Goal: Information Seeking & Learning: Learn about a topic

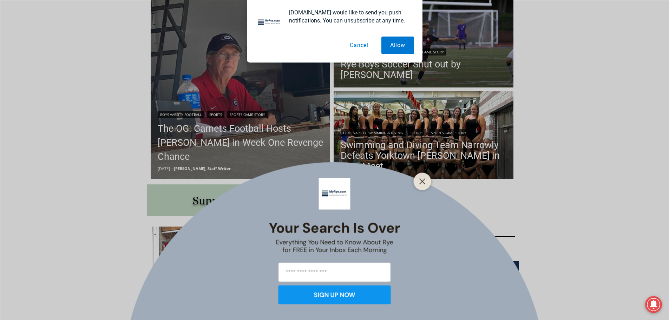
scroll to position [211, 0]
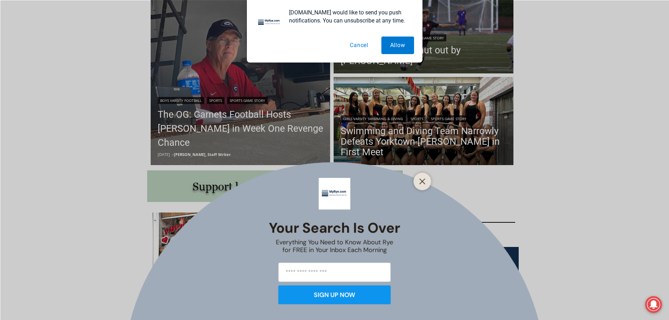
drag, startPoint x: 363, startPoint y: 45, endPoint x: 397, endPoint y: 137, distance: 97.8
click at [363, 46] on button "Cancel" at bounding box center [359, 45] width 36 height 18
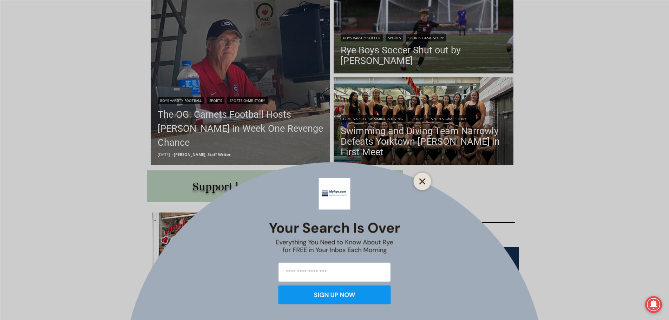
click at [423, 183] on icon "Close" at bounding box center [422, 181] width 6 height 6
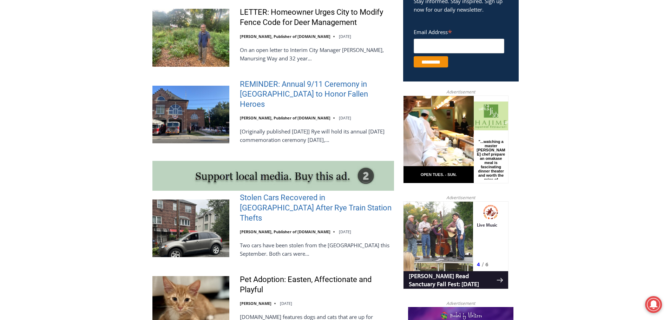
scroll to position [526, 0]
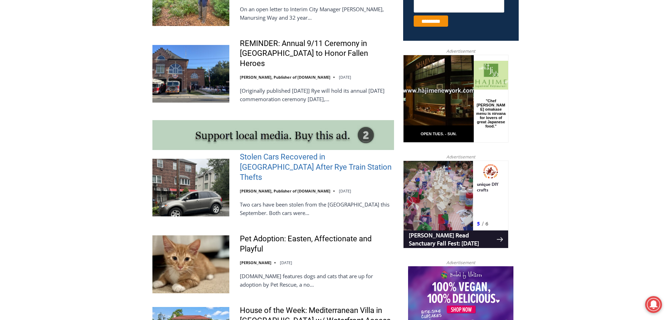
click at [270, 165] on link "Stolen Cars Recovered in [GEOGRAPHIC_DATA] After Rye Train Station Thefts" at bounding box center [317, 167] width 154 height 30
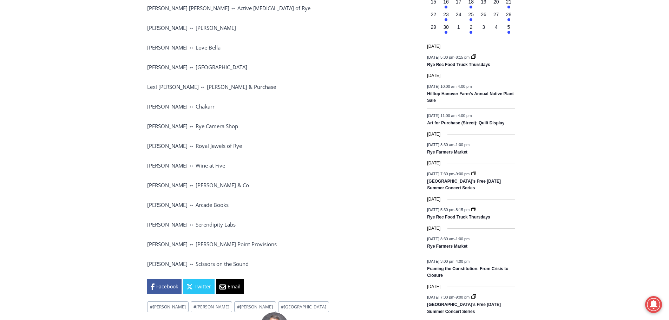
scroll to position [877, 0]
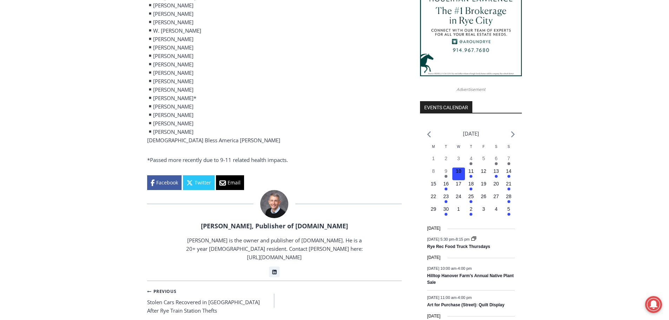
scroll to position [702, 0]
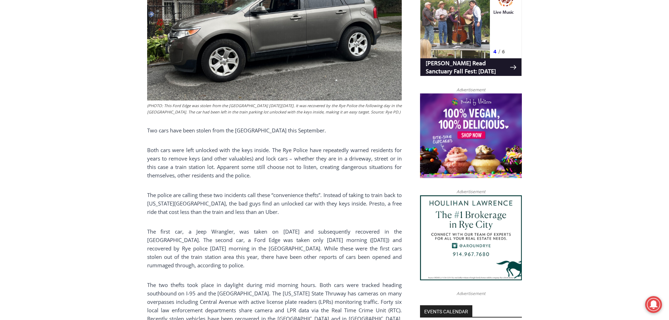
scroll to position [491, 0]
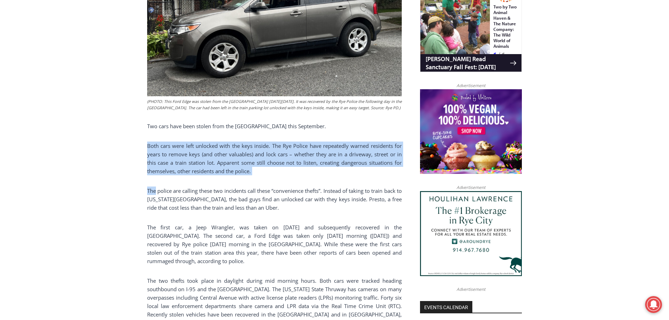
drag, startPoint x: 147, startPoint y: 126, endPoint x: 155, endPoint y: 175, distance: 49.4
click at [155, 175] on div "(PHOTO: This Ford Edge was stolen from the [GEOGRAPHIC_DATA] [DATE][DATE]. It w…" at bounding box center [274, 102] width 254 height 520
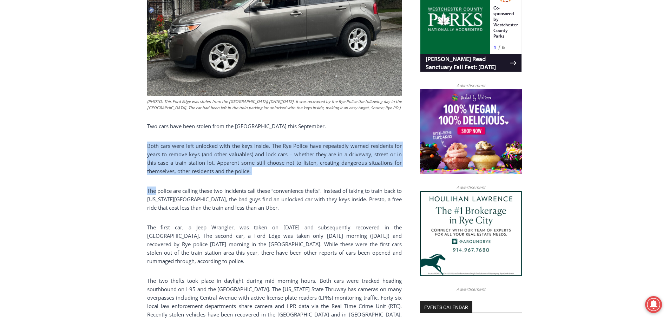
click at [139, 168] on div "Home > Police & Fire > Rye Police Department > Stolen Cars Recovered in [GEOGRA…" at bounding box center [334, 325] width 669 height 1259
click at [120, 139] on div "Home > Police & Fire > Rye Police Department > Stolen Cars Recovered in [GEOGRA…" at bounding box center [334, 325] width 669 height 1259
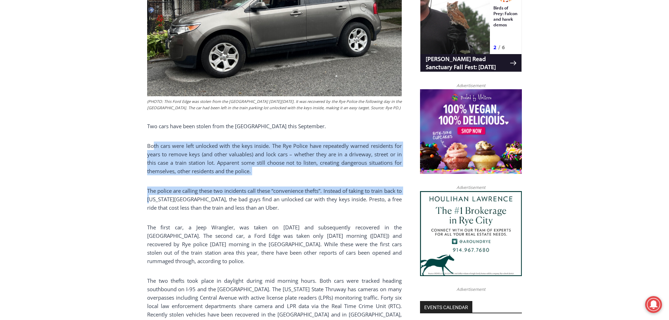
drag, startPoint x: 163, startPoint y: 150, endPoint x: 154, endPoint y: 179, distance: 29.9
click at [156, 180] on div "(PHOTO: This Ford Edge was stolen from the [GEOGRAPHIC_DATA] [DATE][DATE]. It w…" at bounding box center [274, 102] width 254 height 520
click at [97, 152] on div "Home > Police & Fire > Rye Police Department > Stolen Cars Recovered in [GEOGRA…" at bounding box center [334, 325] width 669 height 1259
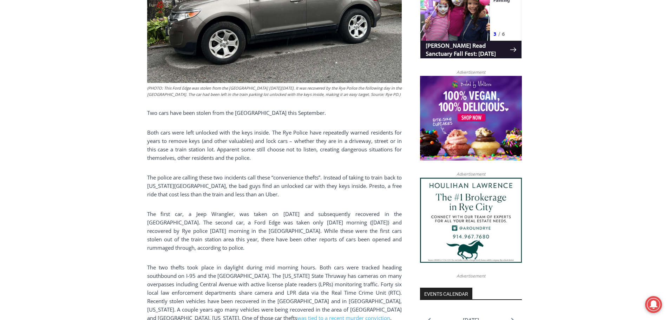
scroll to position [526, 0]
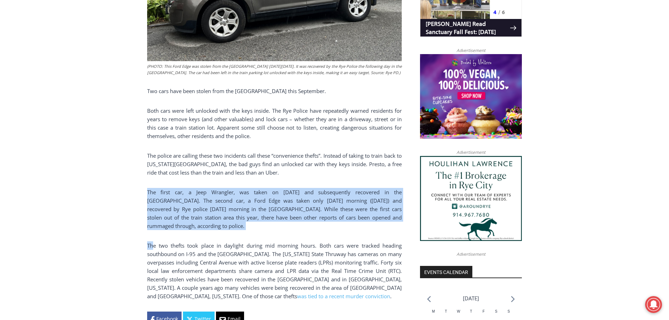
drag, startPoint x: 148, startPoint y: 176, endPoint x: 153, endPoint y: 216, distance: 39.9
click at [153, 216] on div "(PHOTO: This Ford Edge was stolen from the [GEOGRAPHIC_DATA] [DATE][DATE]. It w…" at bounding box center [274, 67] width 254 height 520
click at [152, 216] on div "(PHOTO: This Ford Edge was stolen from the [GEOGRAPHIC_DATA] [DATE][DATE]. It w…" at bounding box center [274, 67] width 254 height 520
click at [138, 194] on div "Home > Police & Fire > Rye Police Department > Stolen Cars Recovered in [GEOGRA…" at bounding box center [334, 290] width 669 height 1259
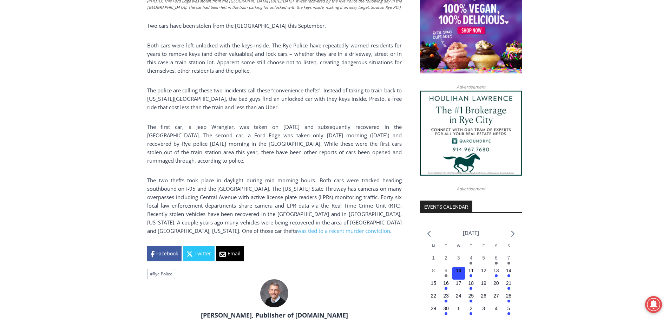
scroll to position [597, 0]
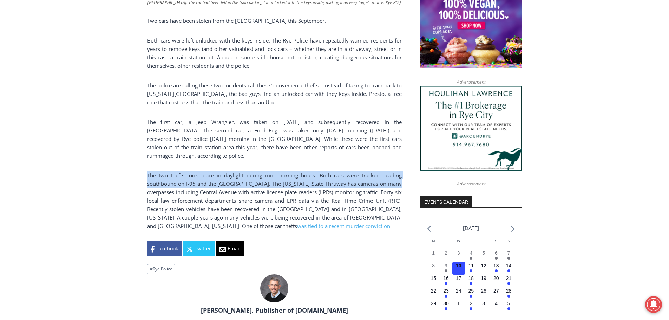
drag, startPoint x: 147, startPoint y: 148, endPoint x: 107, endPoint y: 153, distance: 40.3
click at [114, 166] on div "Home > Police & Fire > Rye Police Department > Stolen Cars Recovered in [GEOGRA…" at bounding box center [334, 220] width 669 height 1259
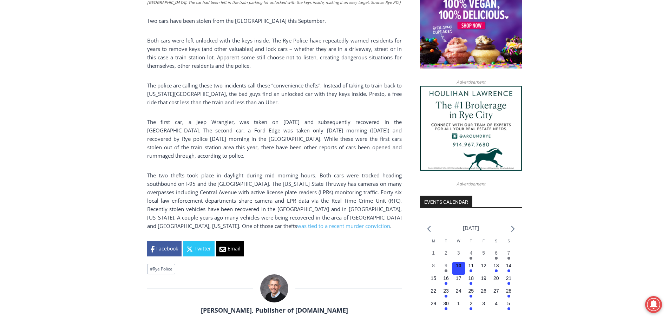
click at [97, 136] on div "Home > Police & Fire > Rye Police Department > Stolen Cars Recovered in [GEOGRA…" at bounding box center [334, 220] width 669 height 1259
